Goal: Information Seeking & Learning: Learn about a topic

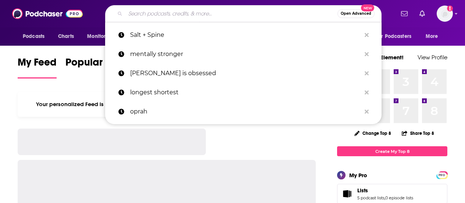
click at [159, 15] on input "Search podcasts, credits, & more..." at bounding box center [231, 14] width 212 height 12
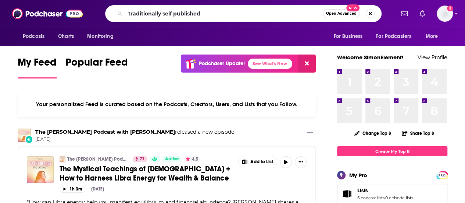
type input "traditionally self published"
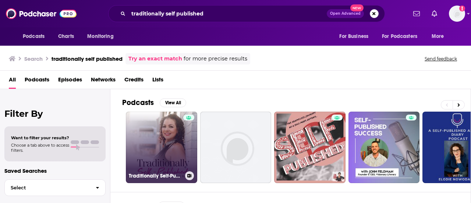
click at [164, 151] on link "Traditionally Self-Published with [PERSON_NAME]" at bounding box center [161, 146] width 71 height 71
